Goal: Task Accomplishment & Management: Complete application form

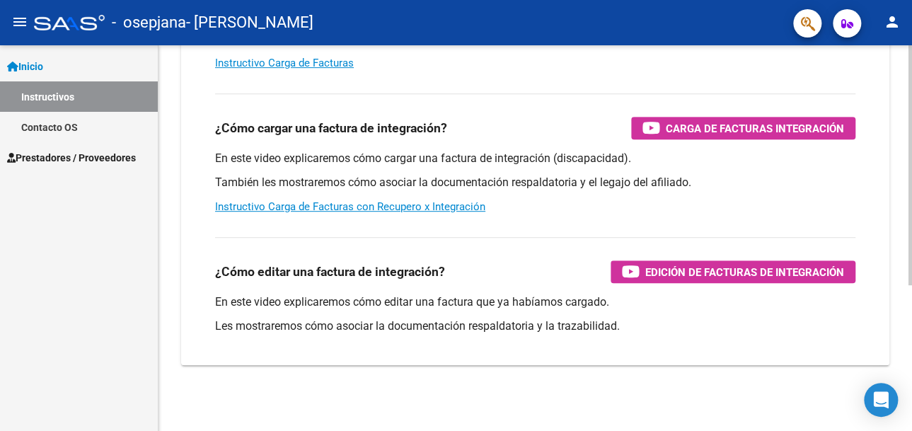
scroll to position [234, 0]
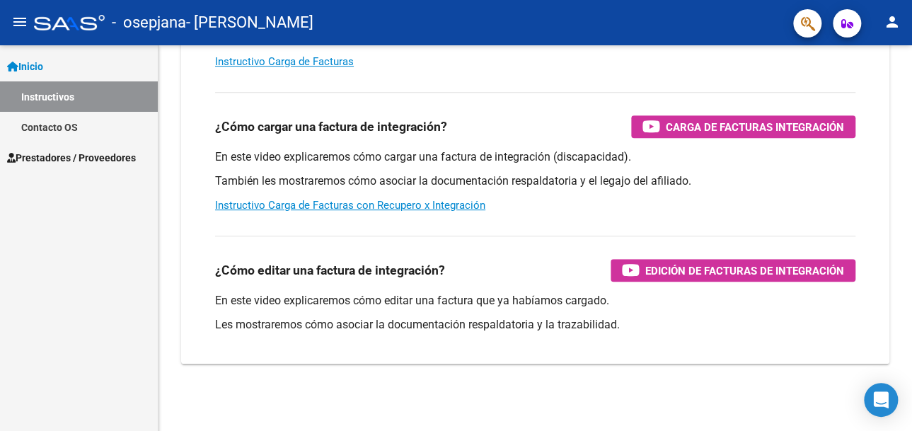
click at [71, 156] on span "Prestadores / Proveedores" at bounding box center [71, 158] width 129 height 16
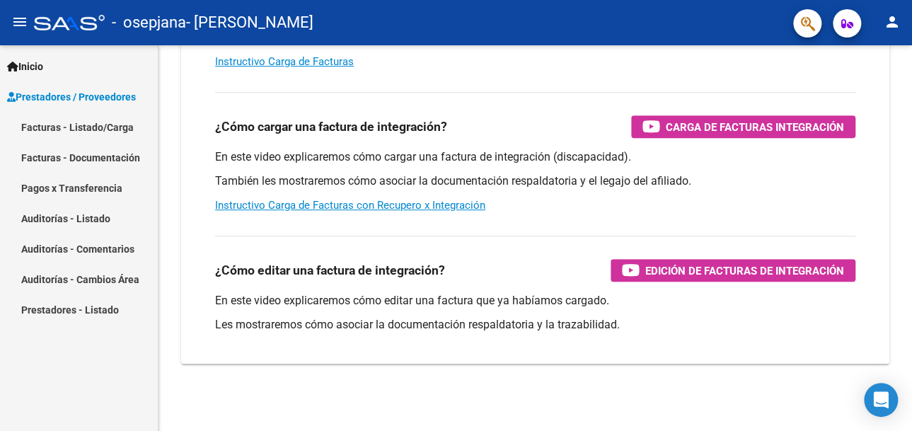
click at [88, 127] on link "Facturas - Listado/Carga" at bounding box center [79, 127] width 158 height 30
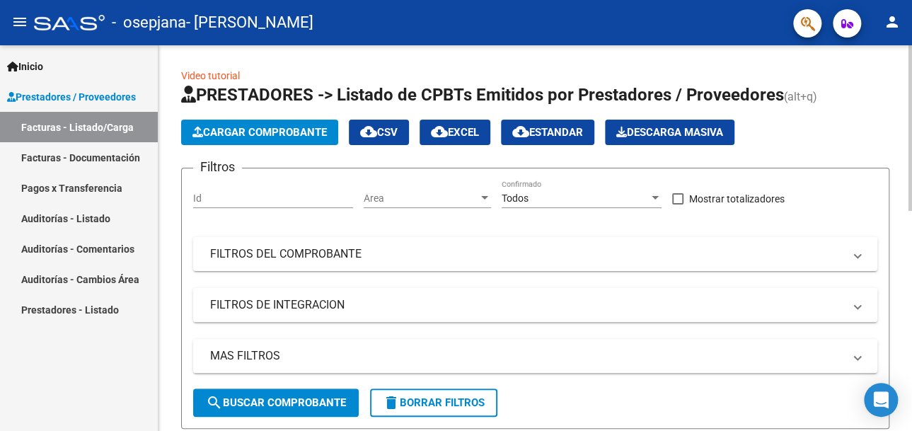
click at [279, 122] on button "Cargar Comprobante" at bounding box center [259, 132] width 157 height 25
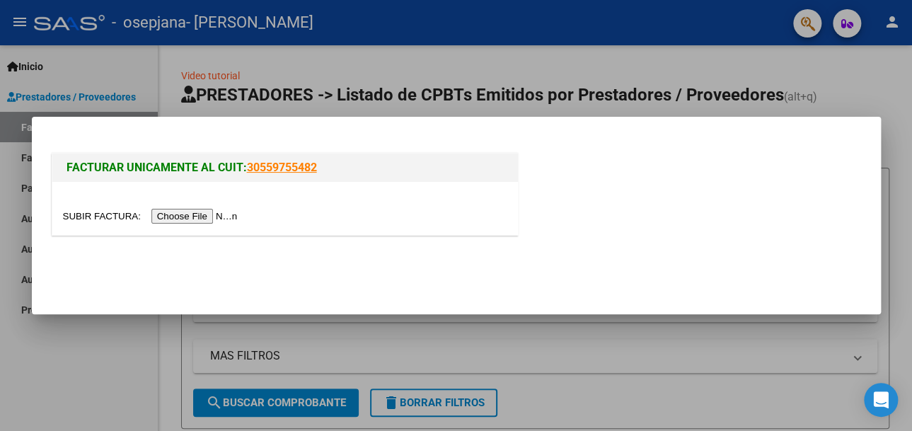
click at [209, 215] on input "file" at bounding box center [152, 216] width 179 height 15
click at [195, 210] on input "file" at bounding box center [152, 216] width 179 height 15
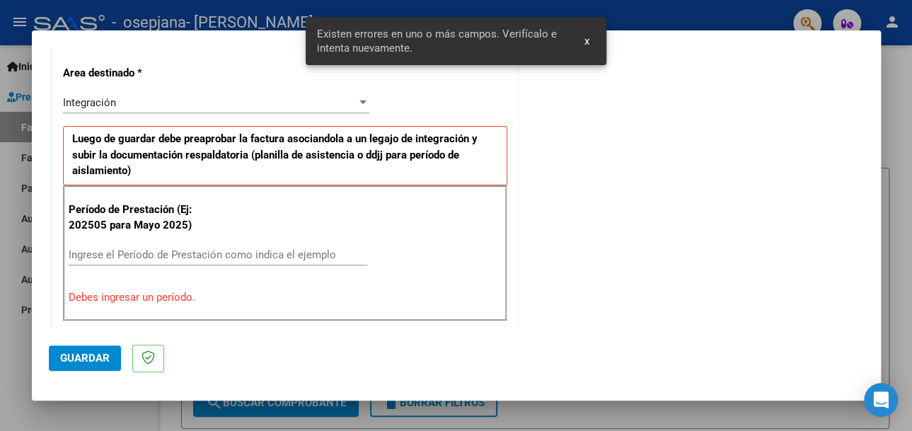
scroll to position [411, 0]
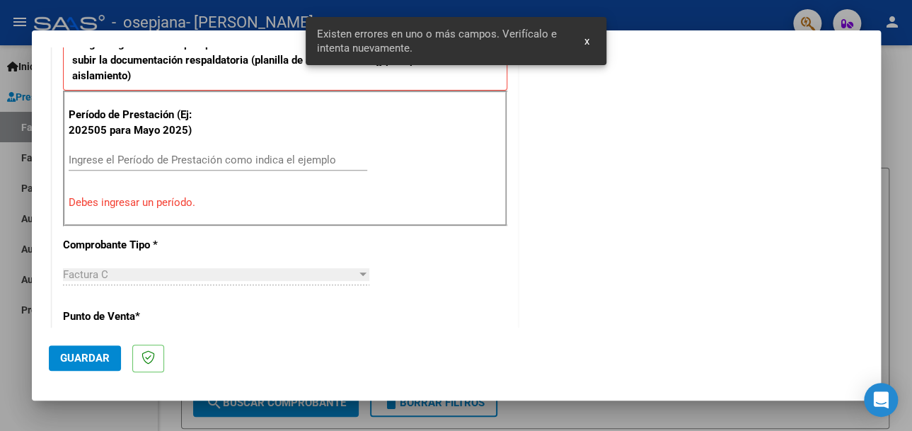
click at [181, 163] on input "Ingrese el Período de Prestación como indica el ejemplo" at bounding box center [218, 160] width 299 height 13
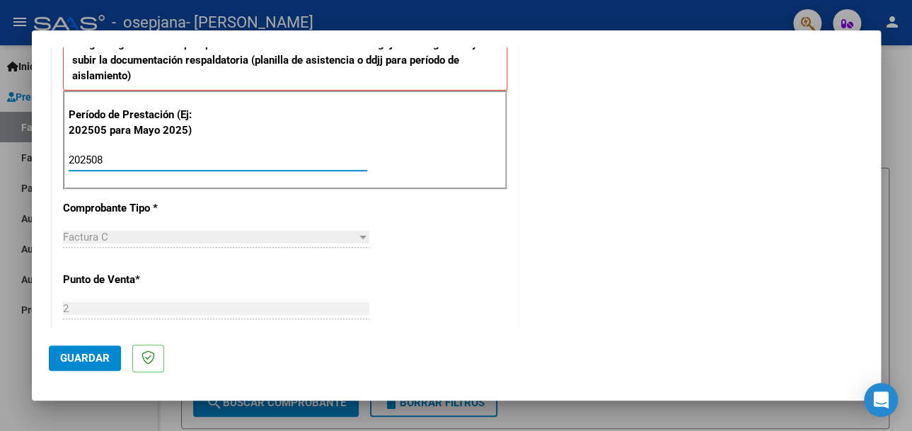
type input "202508"
click at [633, 239] on div "COMENTARIOS Comentarios del Prestador / Gerenciador:" at bounding box center [693, 283] width 343 height 1262
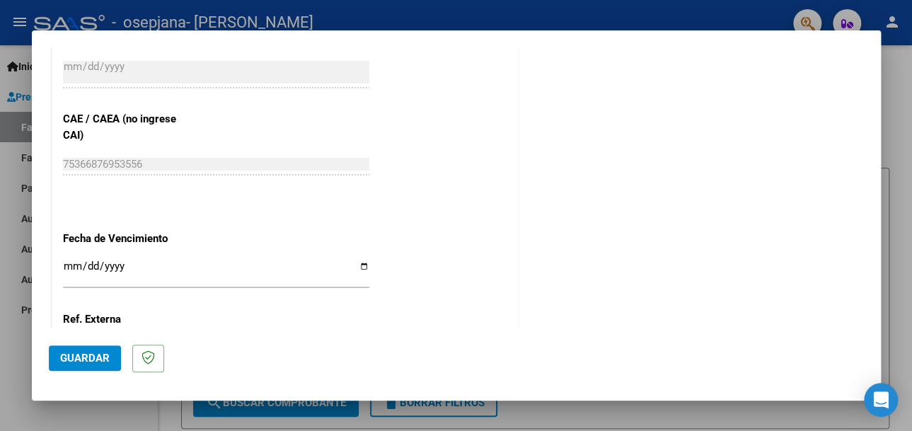
scroll to position [977, 0]
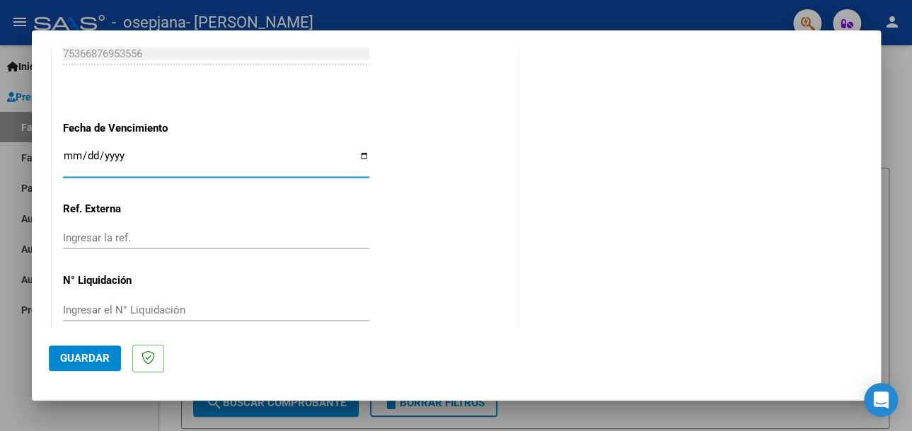
click at [166, 157] on input "Ingresar la fecha" at bounding box center [216, 161] width 306 height 23
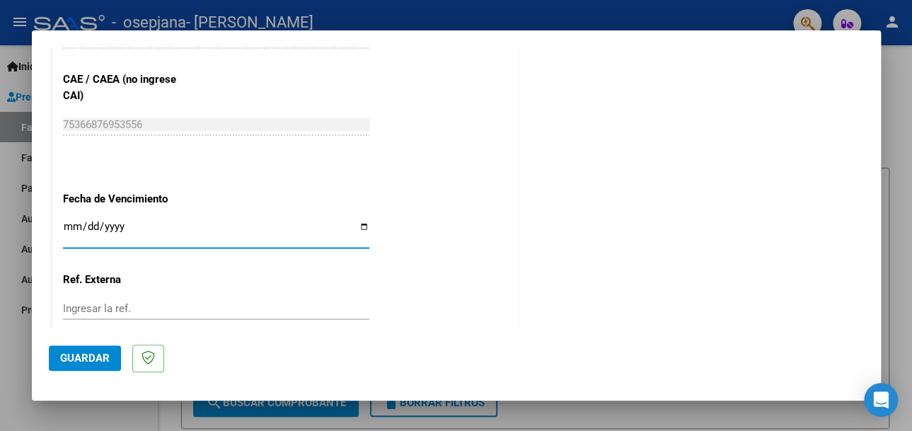
click at [76, 222] on input "Ingresar la fecha" at bounding box center [216, 232] width 306 height 23
type input "[DATE]"
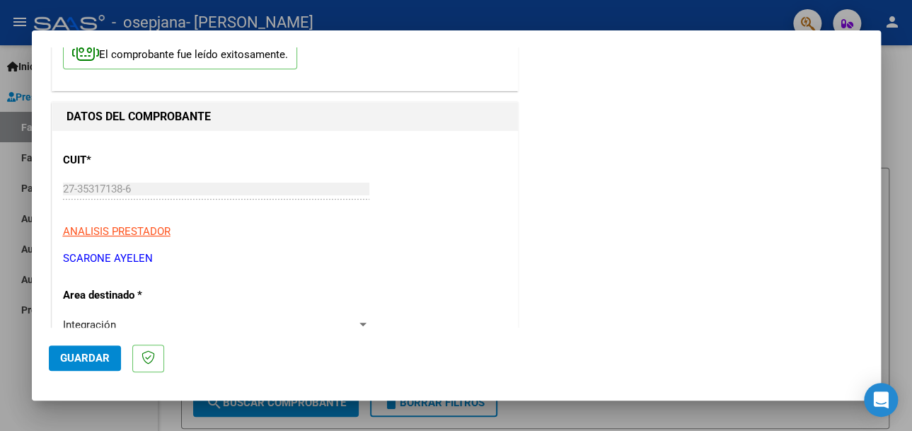
scroll to position [0, 0]
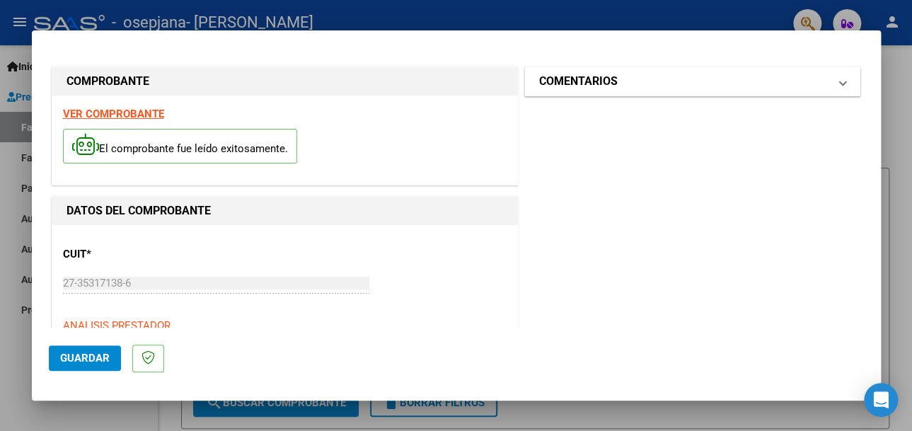
click at [578, 88] on h1 "COMENTARIOS" at bounding box center [578, 81] width 79 height 17
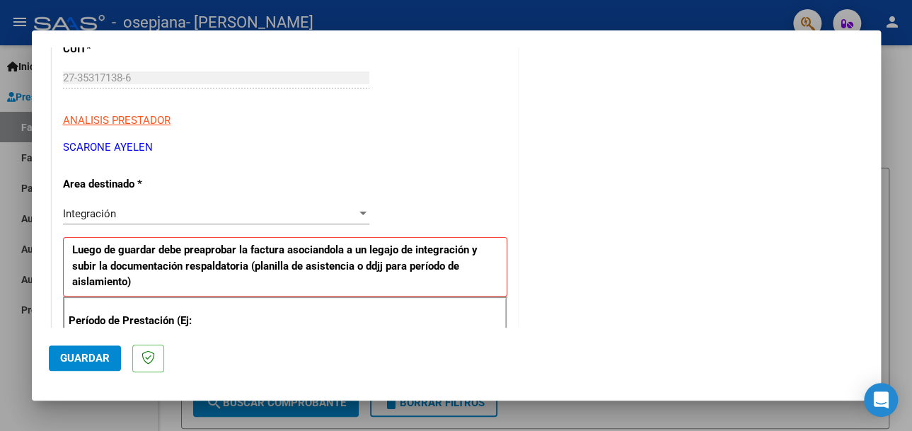
scroll to position [212, 0]
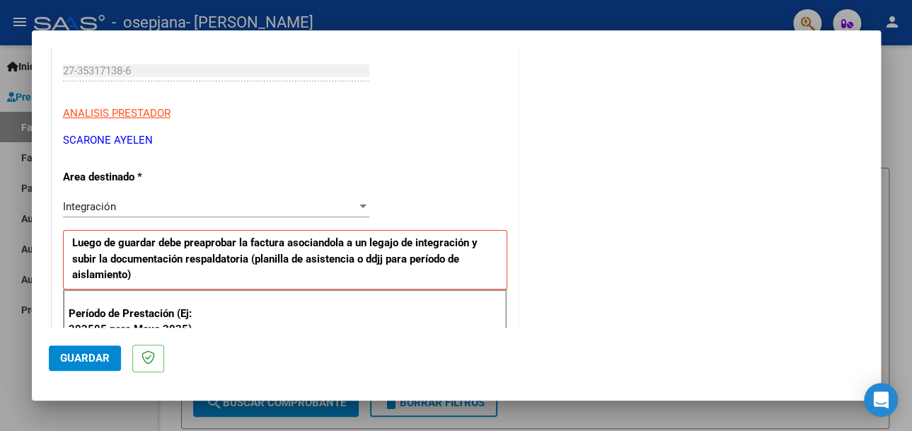
click at [99, 362] on span "Guardar" at bounding box center [85, 358] width 50 height 13
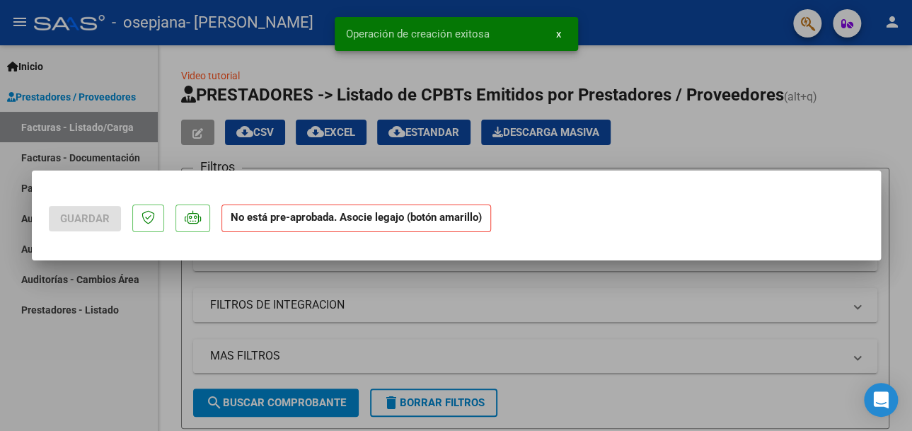
scroll to position [0, 0]
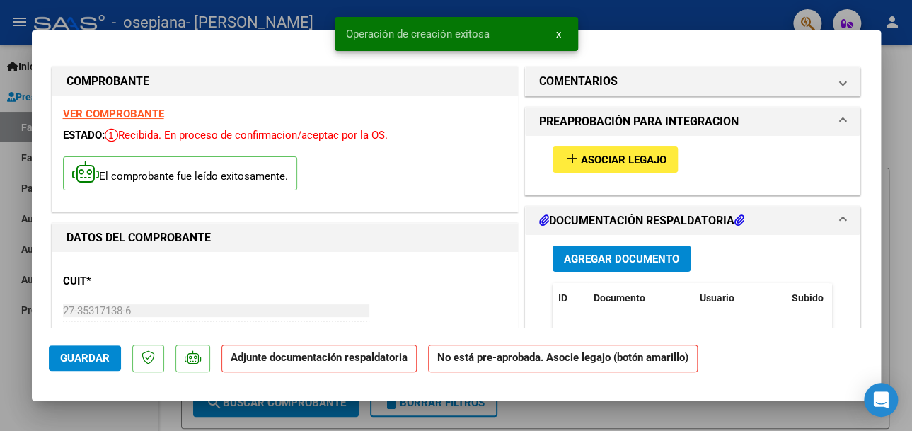
click at [652, 156] on span "Asociar Legajo" at bounding box center [624, 160] width 86 height 13
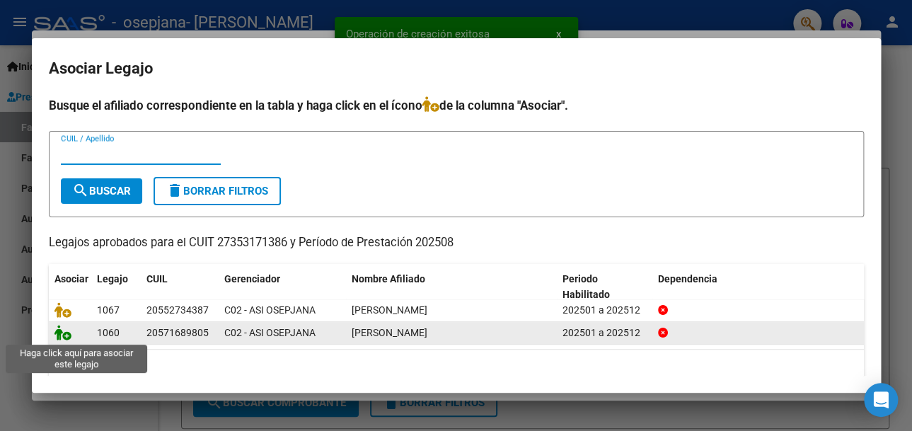
click at [62, 336] on icon at bounding box center [62, 333] width 17 height 16
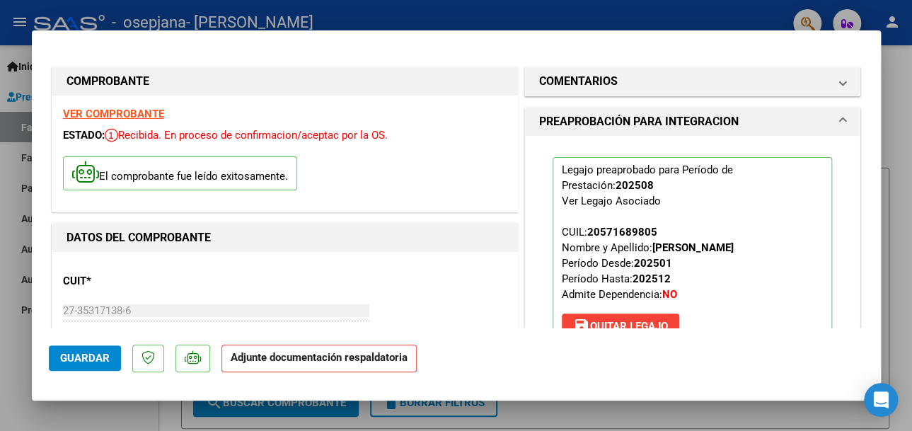
scroll to position [142, 0]
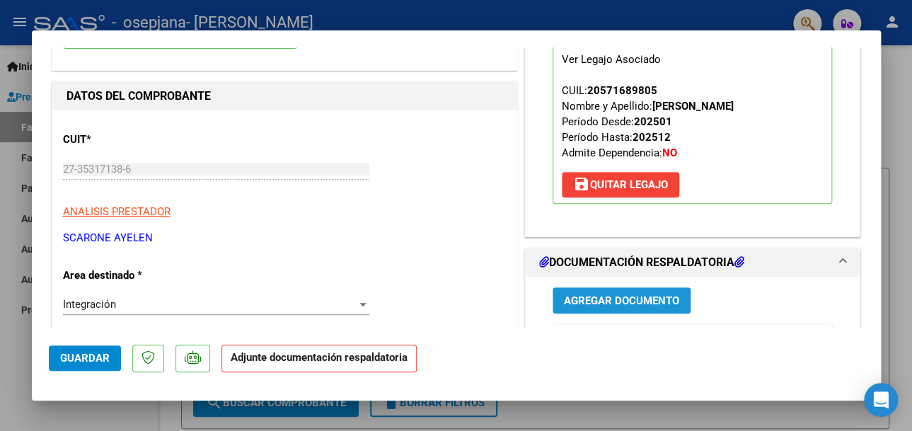
click at [599, 302] on span "Agregar Documento" at bounding box center [621, 300] width 115 height 13
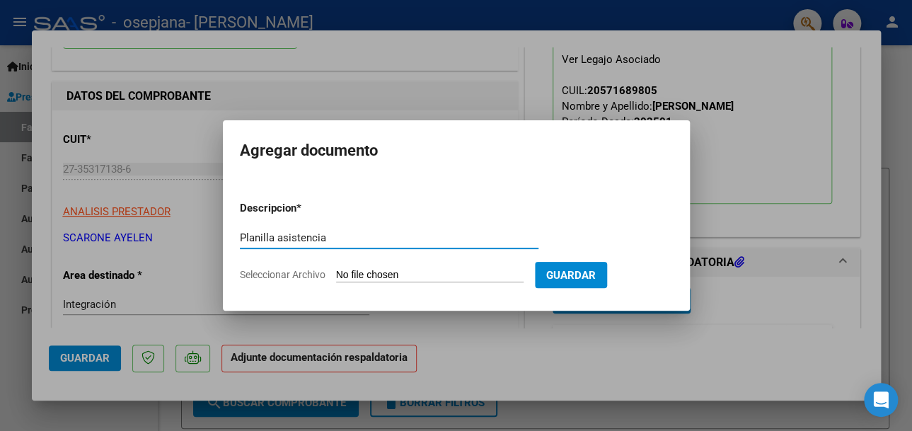
type input "Planilla asistencia"
click at [396, 273] on input "Seleccionar Archivo" at bounding box center [430, 275] width 188 height 13
type input "C:\fakepath\CamScanner [DATE] 12.46.pdf"
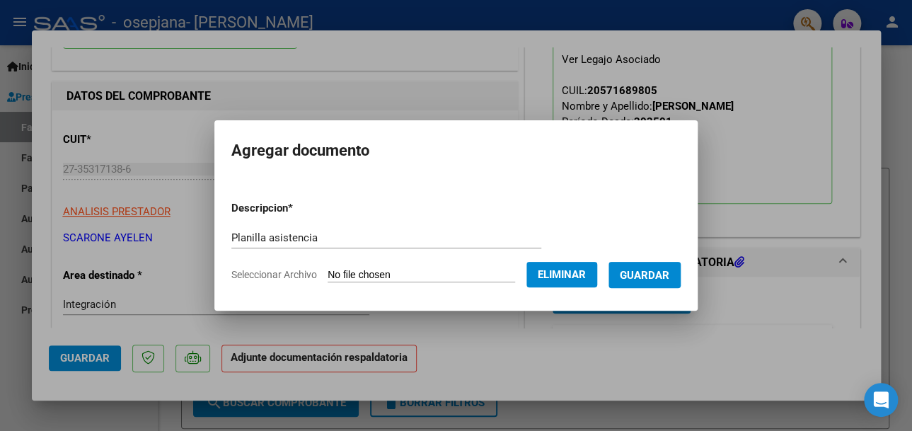
click at [657, 282] on button "Guardar" at bounding box center [645, 275] width 72 height 26
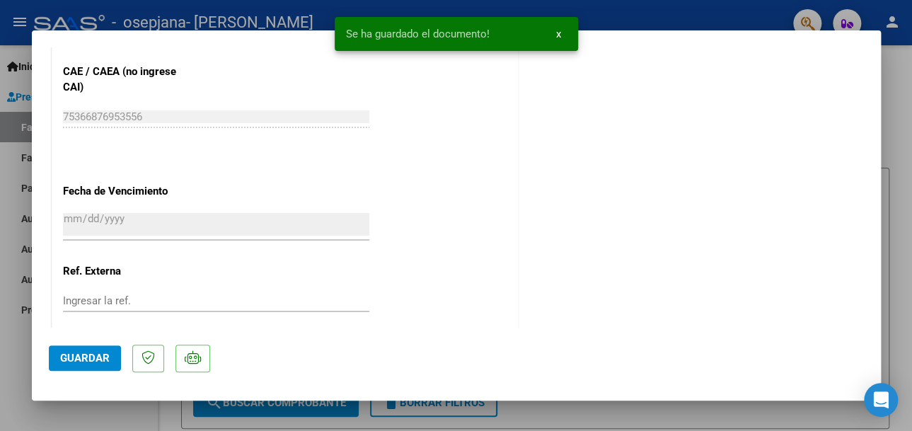
scroll to position [1001, 0]
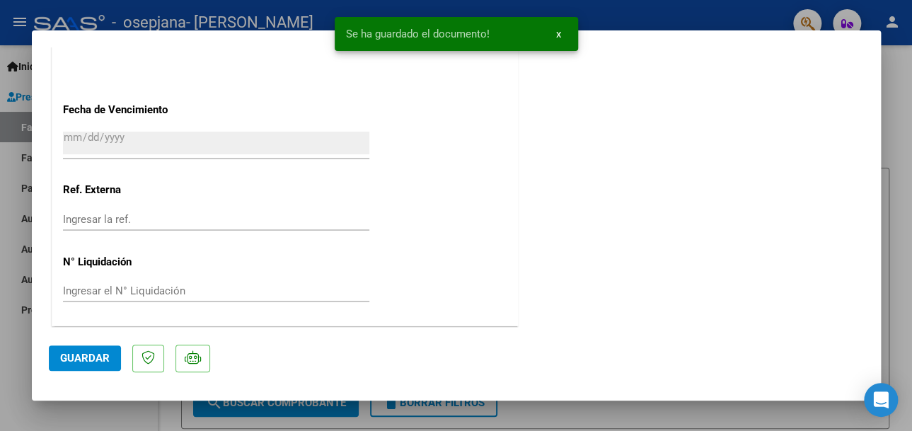
click at [109, 357] on button "Guardar" at bounding box center [85, 357] width 72 height 25
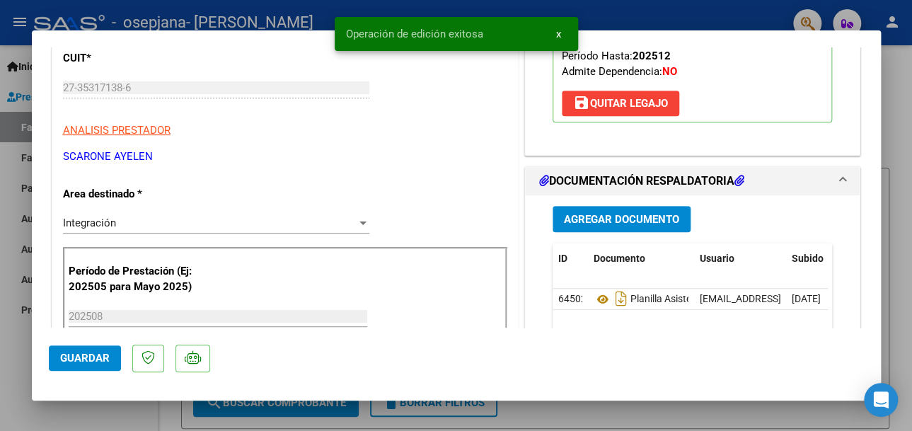
scroll to position [0, 0]
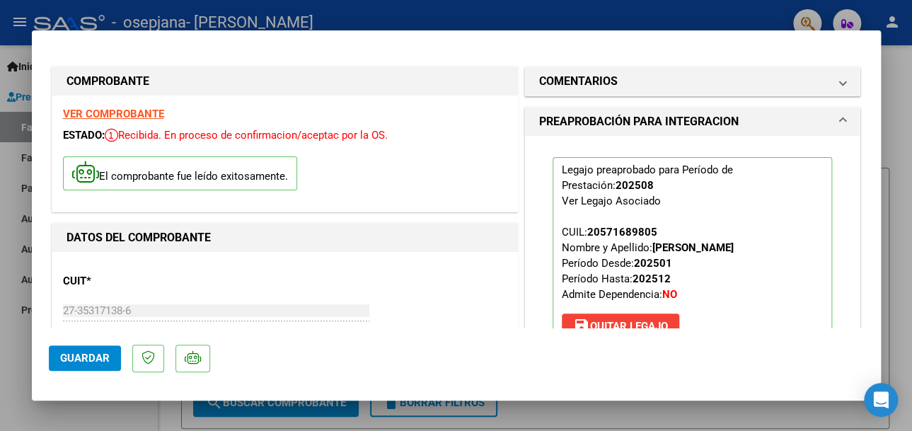
click at [899, 66] on div at bounding box center [456, 215] width 912 height 431
type input "$ 0,00"
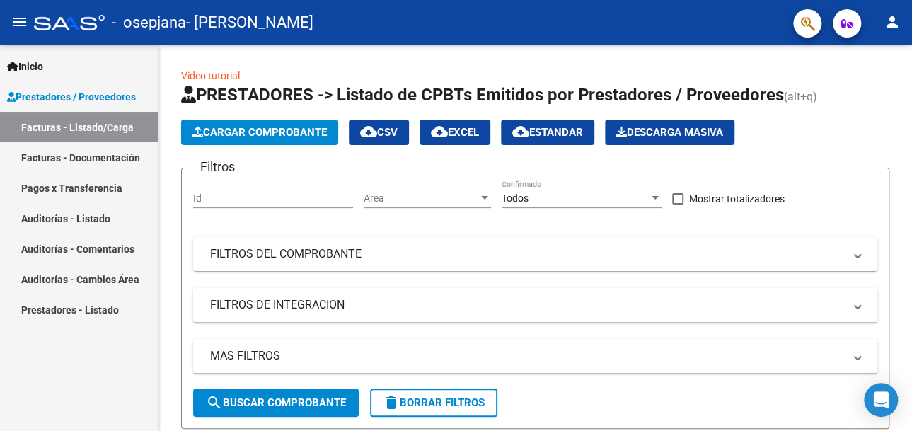
click at [118, 155] on link "Facturas - Documentación" at bounding box center [79, 157] width 158 height 30
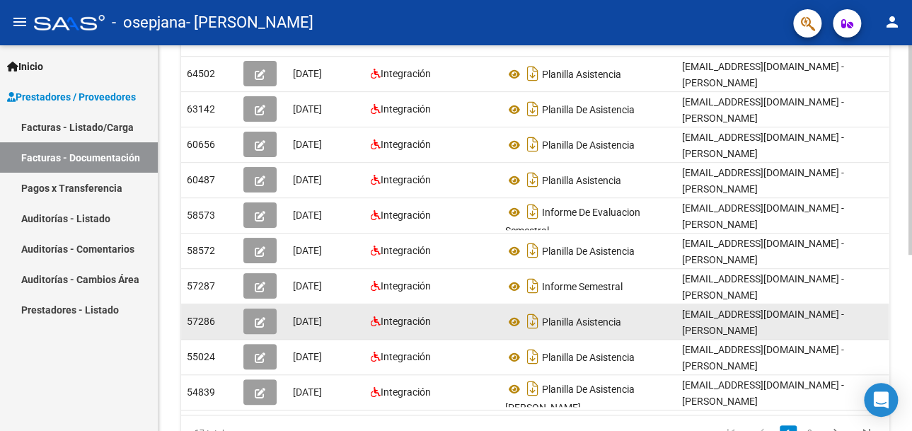
scroll to position [253, 0]
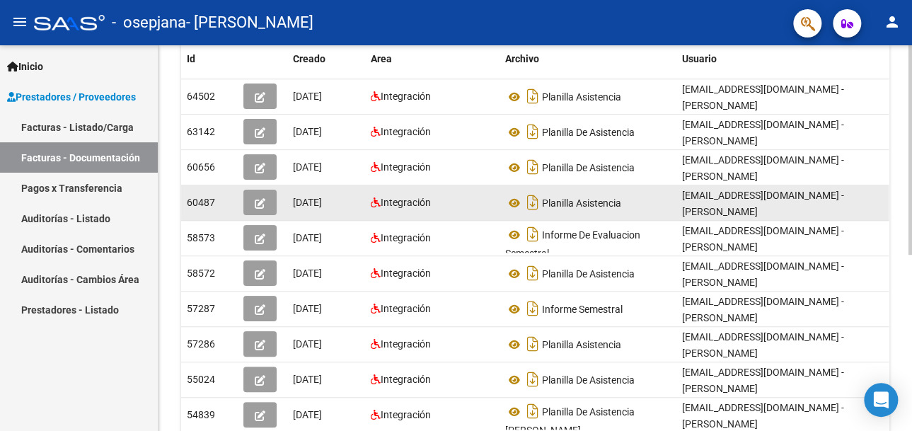
click at [287, 188] on datatable-body-cell "[DATE]" at bounding box center [326, 202] width 78 height 35
click at [309, 197] on span "[DATE]" at bounding box center [307, 202] width 29 height 11
click at [536, 191] on icon "Descargar documento" at bounding box center [533, 202] width 18 height 23
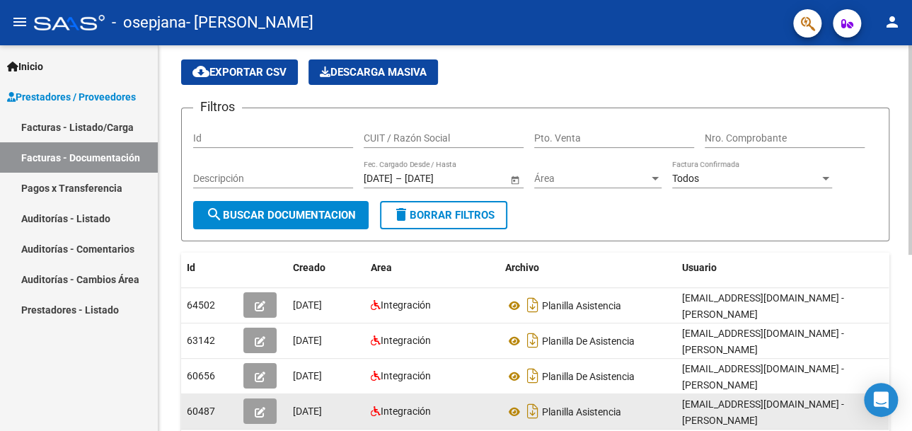
scroll to position [0, 0]
